Goal: Task Accomplishment & Management: Use online tool/utility

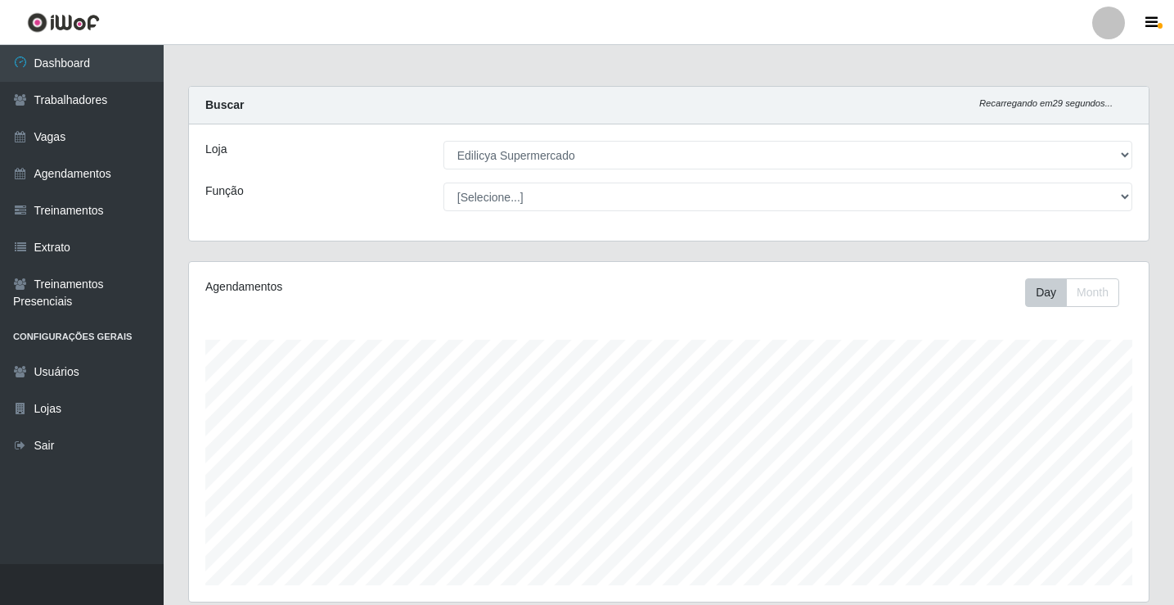
select select "460"
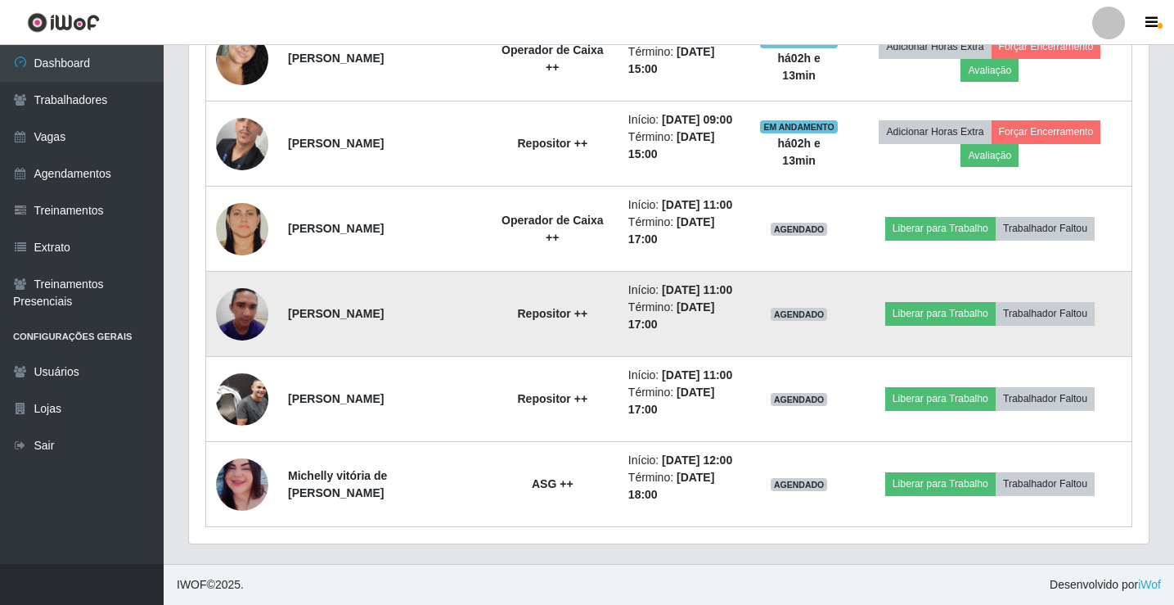
scroll to position [340, 960]
click at [956, 311] on button "Liberar para Trabalho" at bounding box center [940, 313] width 110 height 23
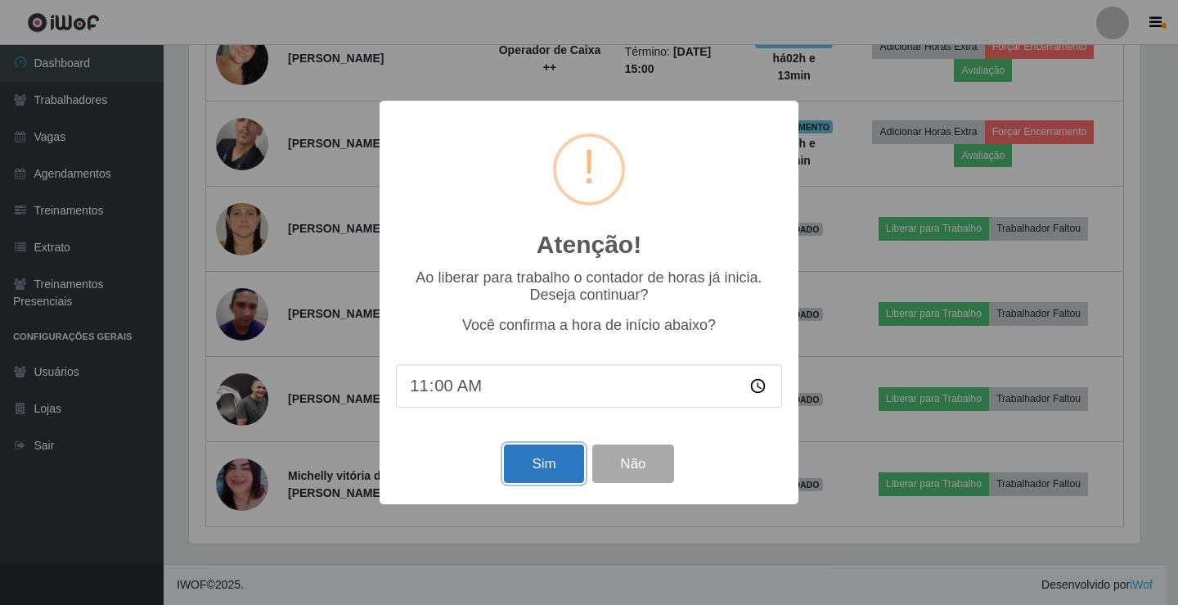
click at [529, 466] on button "Sim" at bounding box center [543, 463] width 79 height 38
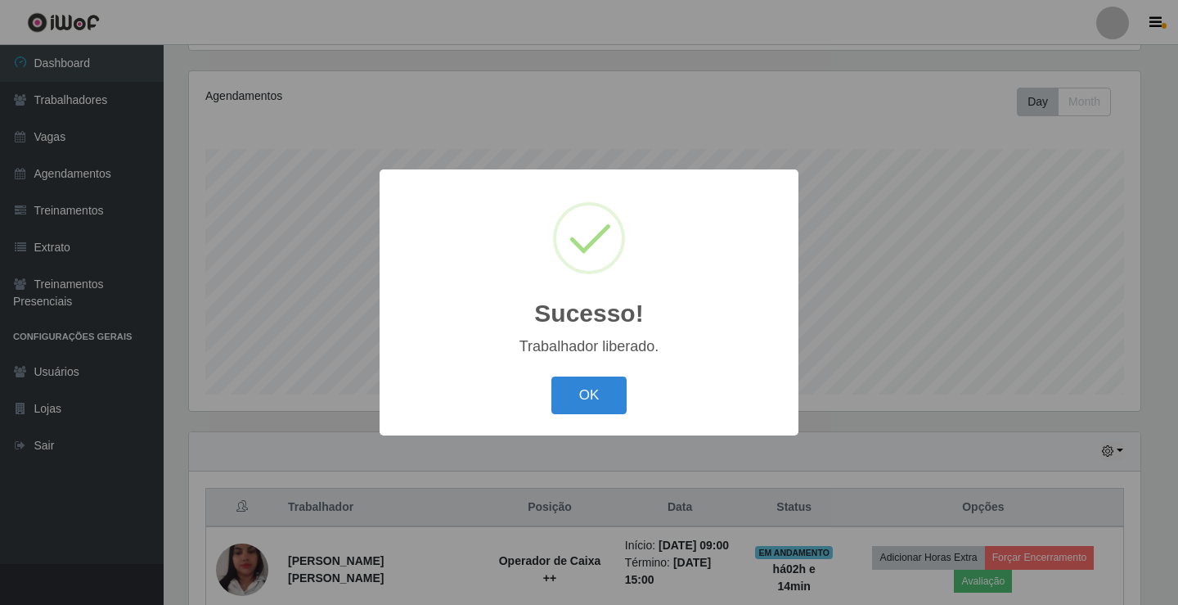
drag, startPoint x: 596, startPoint y: 385, endPoint x: 600, endPoint y: 396, distance: 12.2
click at [596, 385] on button "OK" at bounding box center [589, 395] width 76 height 38
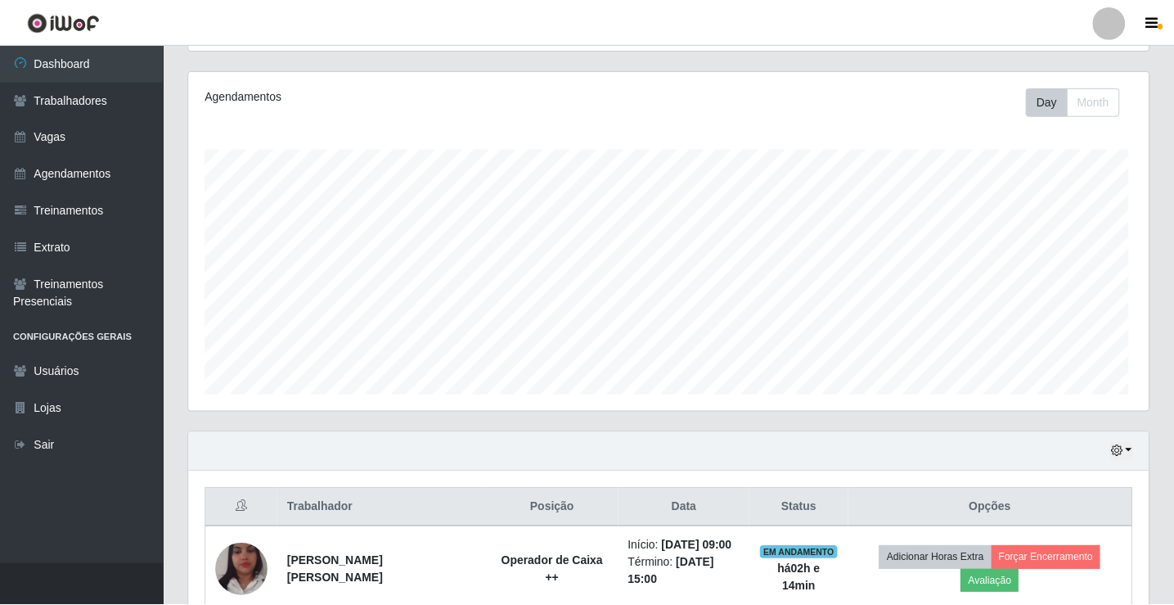
scroll to position [340, 960]
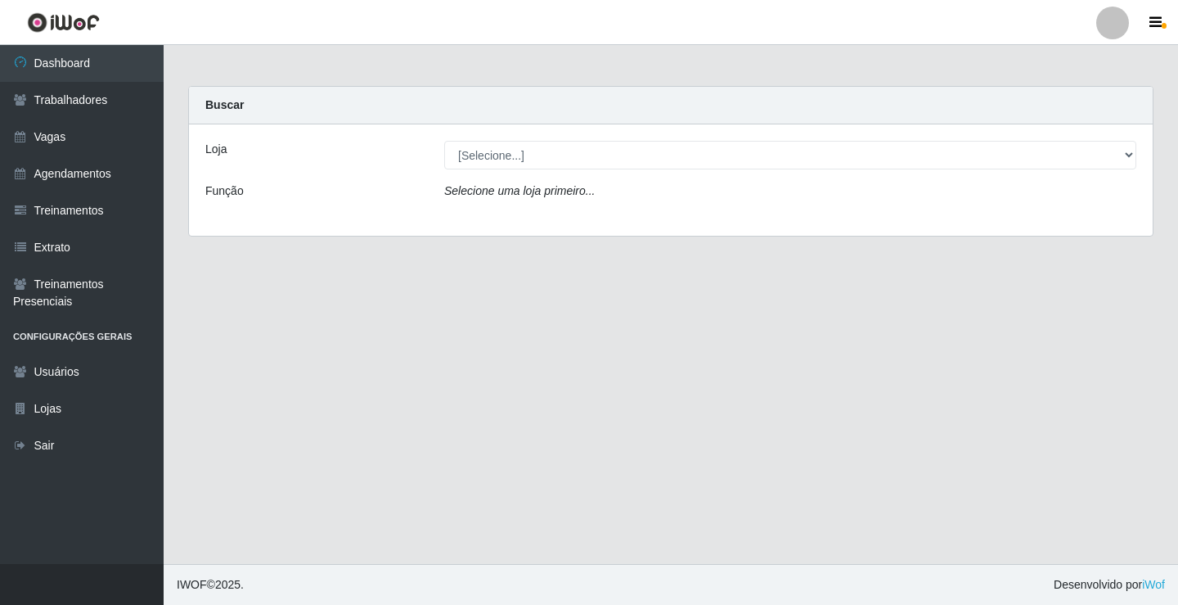
click at [473, 154] on select "[Selecione...] Edilicya Supermercado" at bounding box center [790, 155] width 692 height 29
select select "460"
click at [444, 141] on select "[Selecione...] Edilicya Supermercado" at bounding box center [790, 155] width 692 height 29
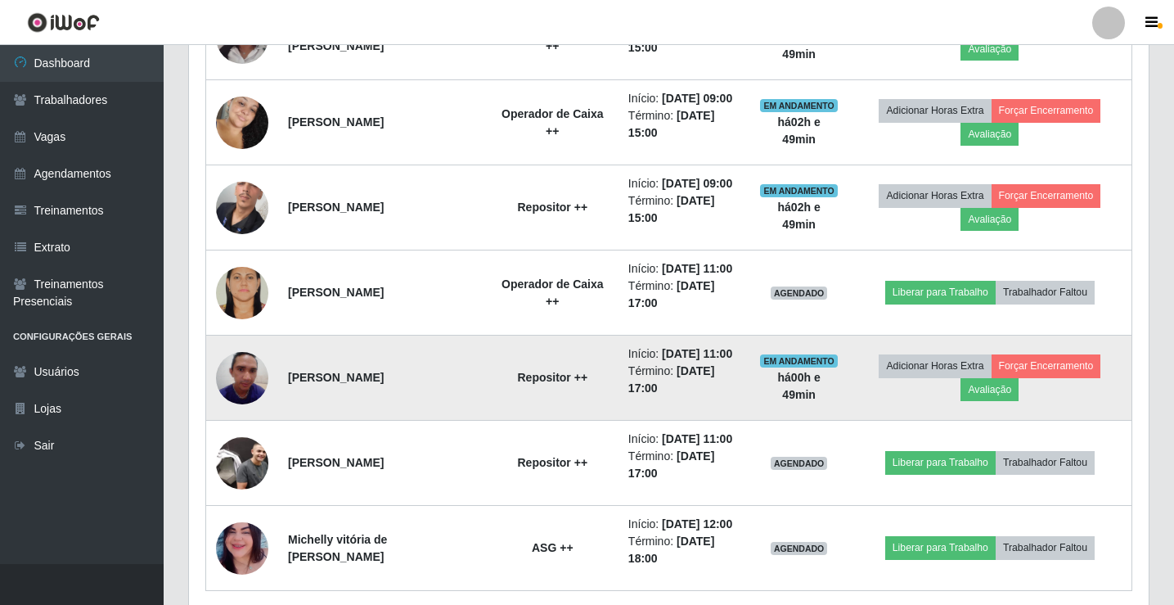
scroll to position [786, 0]
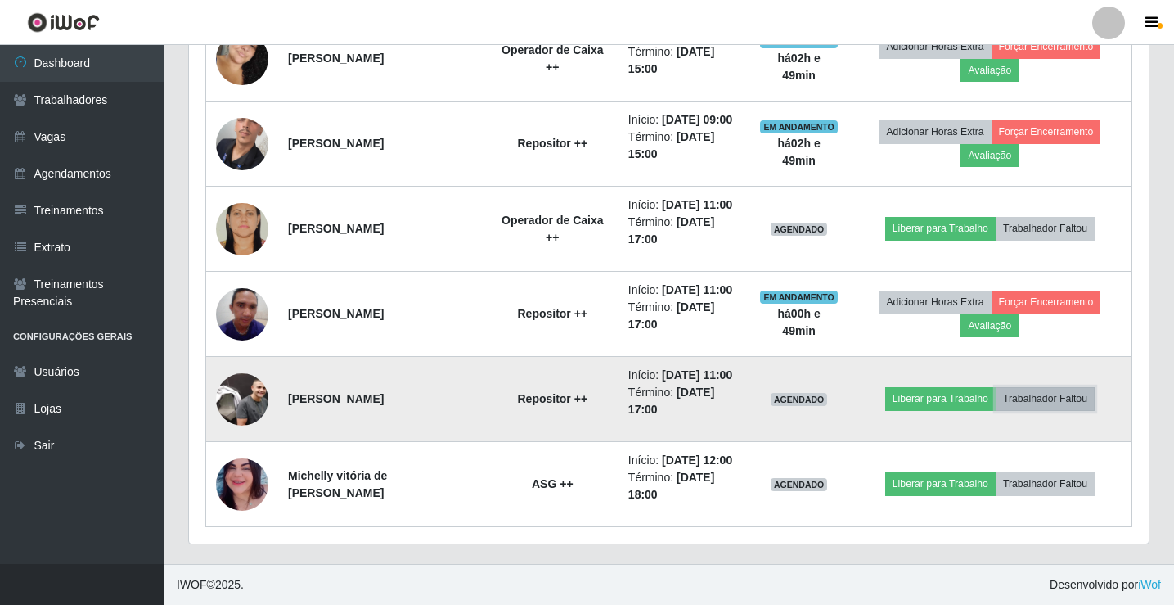
click at [1043, 403] on button "Trabalhador Faltou" at bounding box center [1045, 398] width 99 height 23
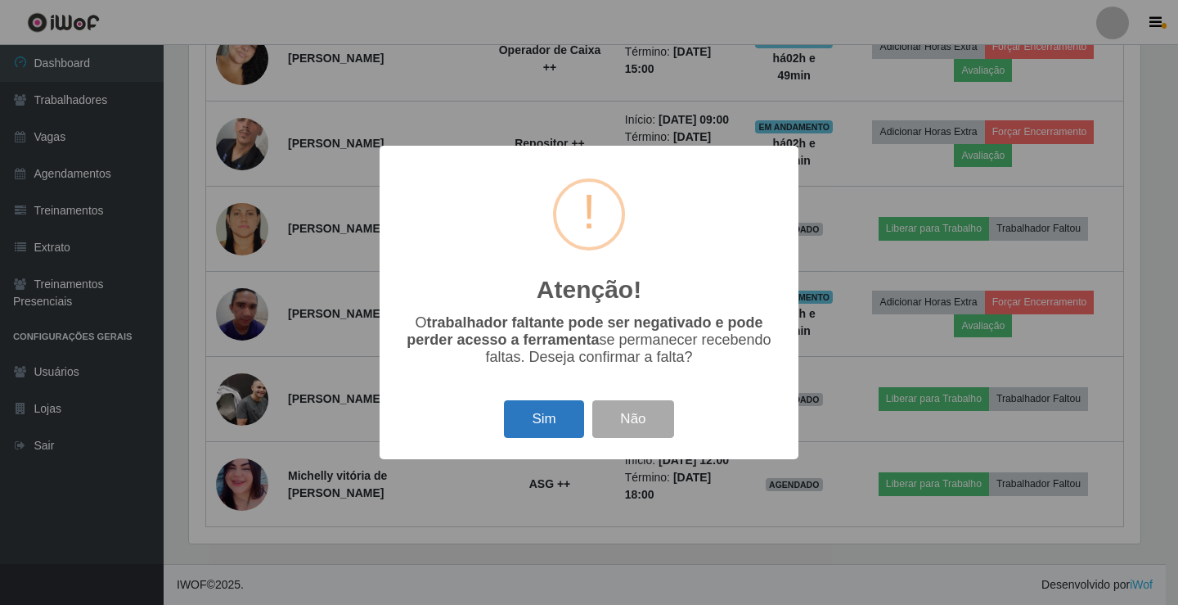
click at [549, 425] on button "Sim" at bounding box center [543, 419] width 79 height 38
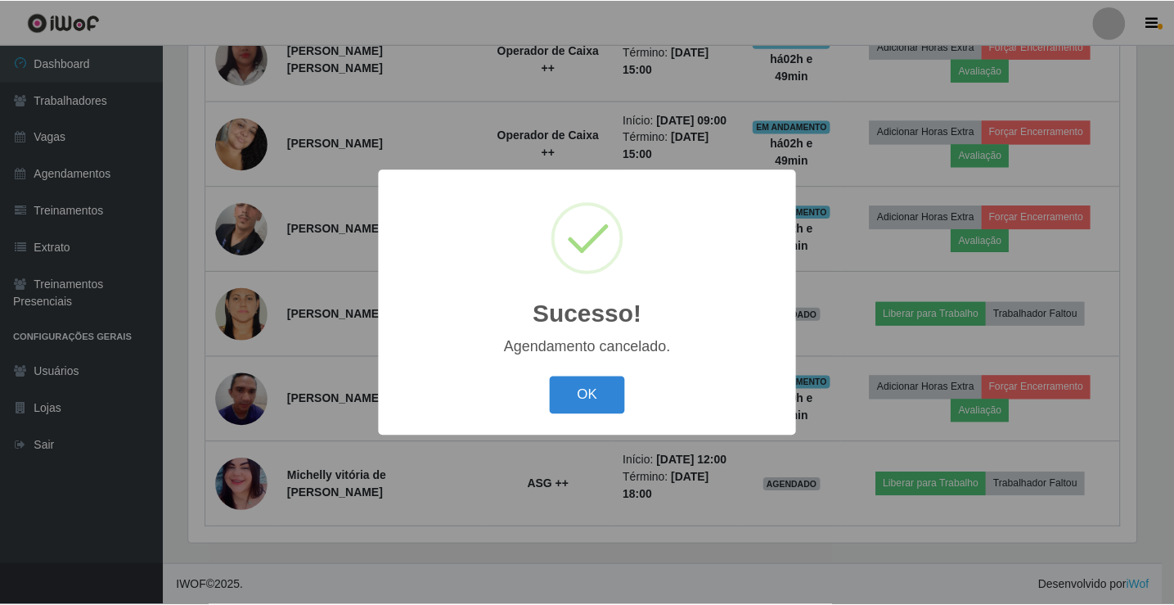
scroll to position [701, 0]
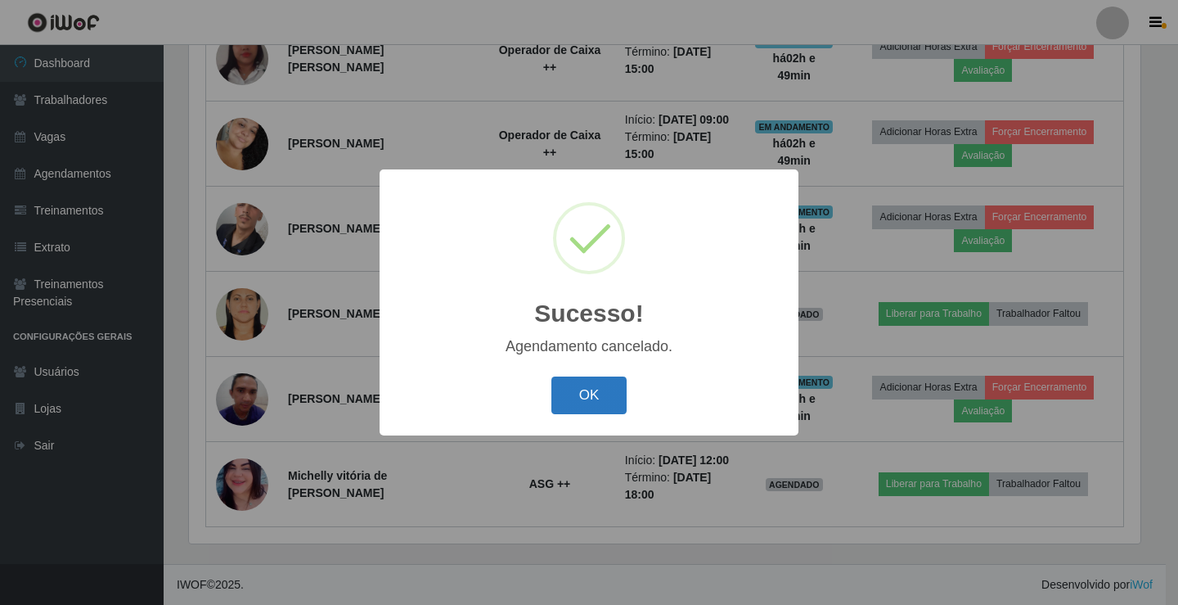
click at [590, 409] on button "OK" at bounding box center [589, 395] width 76 height 38
